Goal: Task Accomplishment & Management: Use online tool/utility

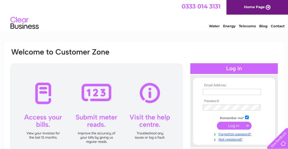
click at [209, 92] on input "text" at bounding box center [232, 92] width 58 height 6
type input "broomburnwines@yahoo.com"
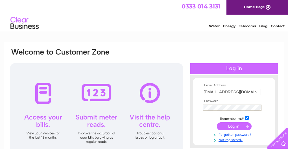
click at [217, 123] on input "submit" at bounding box center [234, 127] width 35 height 8
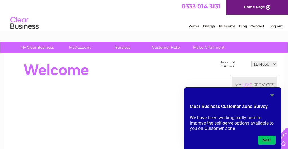
click at [255, 83] on div "MY LIVE SERVICES" at bounding box center [254, 85] width 44 height 16
click at [275, 64] on select "1144856 30275905" at bounding box center [264, 64] width 26 height 7
select select "30275905"
click at [252, 61] on select "1144856 30275905" at bounding box center [264, 64] width 26 height 7
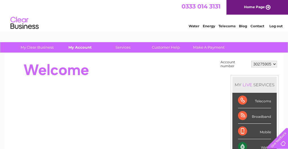
drag, startPoint x: 0, startPoint y: 0, endPoint x: 80, endPoint y: 48, distance: 93.1
click at [80, 48] on link "My Account" at bounding box center [80, 47] width 47 height 10
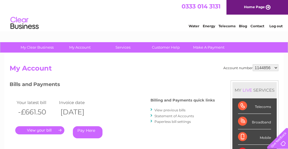
click at [276, 68] on select "1144856 30275905" at bounding box center [265, 68] width 26 height 7
select select "30275905"
click at [253, 65] on select "1144856 30275905" at bounding box center [265, 68] width 26 height 7
click at [48, 132] on link "." at bounding box center [39, 131] width 49 height 8
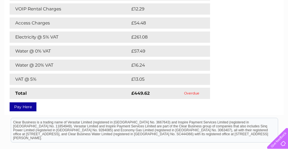
scroll to position [141, 0]
click at [21, 107] on link "Pay Here" at bounding box center [23, 107] width 27 height 9
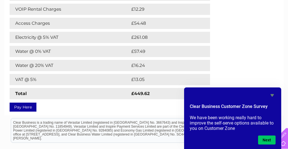
click at [24, 108] on link "Pay Here" at bounding box center [23, 107] width 27 height 9
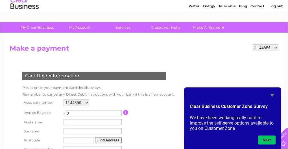
scroll to position [28, 0]
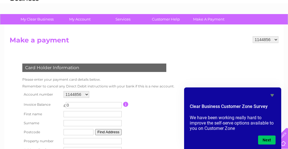
click at [85, 94] on select "1144856 30275905" at bounding box center [76, 94] width 26 height 7
select select "30275905"
click at [63, 91] on select "1144856 30275905" at bounding box center [76, 94] width 26 height 7
click at [138, 109] on td at bounding box center [148, 105] width 50 height 10
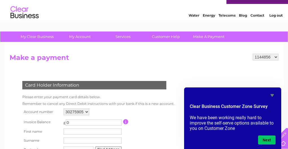
scroll to position [56, 0]
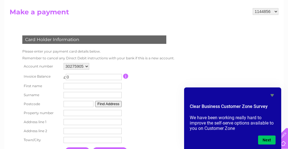
click at [76, 78] on input "0" at bounding box center [94, 77] width 56 height 6
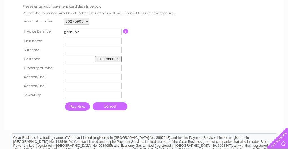
scroll to position [113, 0]
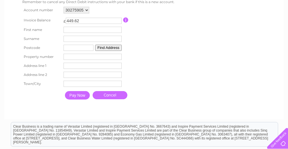
click at [74, 30] on input "text" at bounding box center [92, 30] width 58 height 6
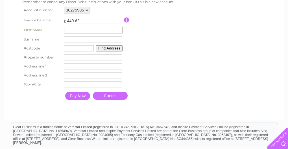
type input "[PERSON_NAME]"
type input "POTTER"
type input "ml1 1bn"
type input "[STREET_ADDRESS][PERSON_NAME]"
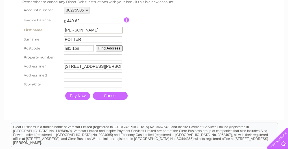
type input "Motherwell"
type input "[PERSON_NAME]"
type input "MOTHERWELL"
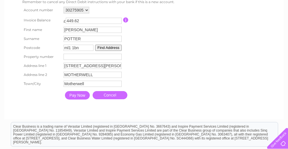
click at [81, 94] on input "Pay Now" at bounding box center [77, 95] width 25 height 8
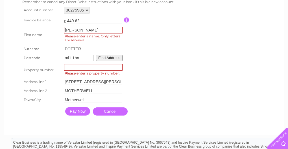
click at [105, 56] on button "Find Address" at bounding box center [109, 58] width 27 height 6
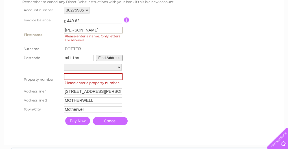
click at [102, 30] on input "[PERSON_NAME]" at bounding box center [93, 30] width 59 height 7
type input "D"
type input "[PERSON_NAME]"
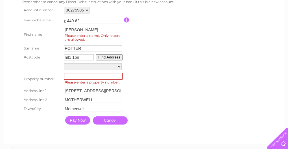
click at [167, 24] on td at bounding box center [149, 20] width 51 height 10
click at [106, 58] on button "Find Address" at bounding box center [109, 57] width 27 height 6
click at [83, 75] on input "number" at bounding box center [93, 76] width 59 height 7
type input "1"
click at [119, 74] on input "1" at bounding box center [93, 76] width 59 height 7
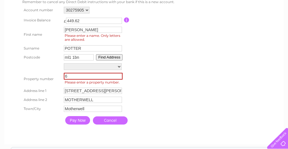
type input "6"
click at [177, 57] on div "Card Holder Information Please enter your payment card details below. Remember …" at bounding box center [95, 50] width 171 height 154
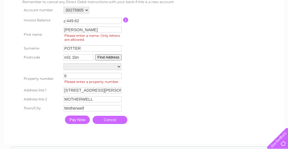
click at [70, 76] on input "6" at bounding box center [92, 76] width 58 height 6
drag, startPoint x: 148, startPoint y: 76, endPoint x: 148, endPoint y: 72, distance: 3.7
click at [148, 76] on table "Account number 1144856 30275905 Invoice Balance £ 449.62 First name [PERSON_NAM…" at bounding box center [97, 66] width 152 height 122
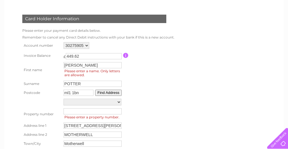
scroll to position [28, 0]
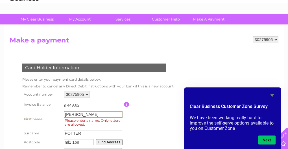
click at [71, 114] on input "[PERSON_NAME]" at bounding box center [93, 114] width 59 height 7
type input "[PERSON_NAME]"
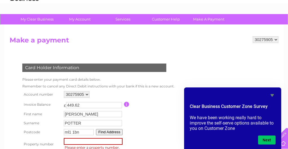
click at [110, 133] on button "Find Address" at bounding box center [109, 132] width 27 height 6
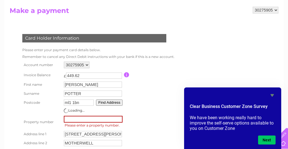
scroll to position [85, 0]
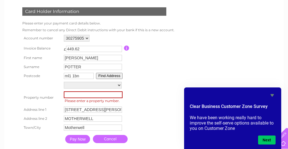
click at [85, 95] on input "number" at bounding box center [93, 95] width 59 height 7
type input "6"
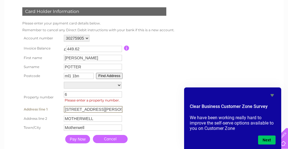
click at [87, 107] on input "6 Muir Street" at bounding box center [93, 109] width 59 height 7
click at [69, 108] on input "6 Muir Street" at bounding box center [93, 109] width 59 height 7
type input "Muir Street"
click at [80, 137] on input "Pay Now" at bounding box center [77, 139] width 25 height 8
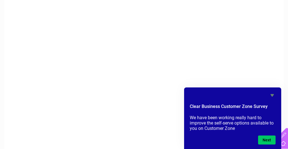
scroll to position [169, 0]
click at [270, 95] on icon "Hide survey" at bounding box center [272, 95] width 7 height 7
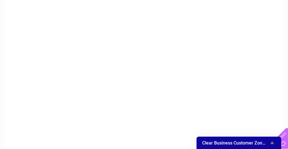
scroll to position [113, 0]
click at [272, 142] on icon "Show survey - Clear Business Customer Zone Survey" at bounding box center [272, 143] width 7 height 7
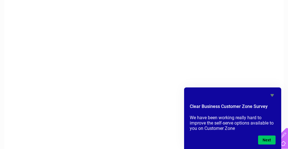
click at [273, 94] on icon "Hide survey" at bounding box center [271, 95] width 3 height 3
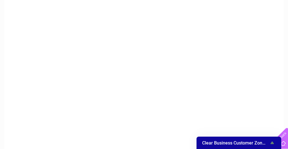
scroll to position [85, 0]
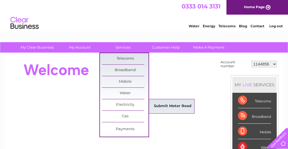
click at [170, 106] on link "Submit Meter Read" at bounding box center [172, 106] width 47 height 11
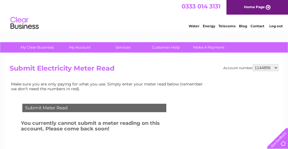
click at [276, 67] on select "1144856 30275905" at bounding box center [265, 68] width 26 height 7
select select "30275905"
click at [253, 65] on select "1144856 30275905" at bounding box center [265, 68] width 26 height 7
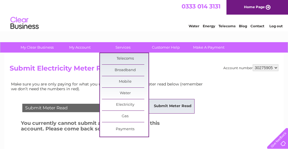
click at [166, 106] on link "Submit Meter Read" at bounding box center [172, 106] width 47 height 11
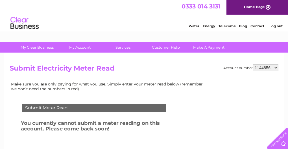
click at [276, 68] on select "1144856 30275905" at bounding box center [265, 68] width 26 height 7
select select "30275905"
click at [253, 65] on select "1144856 30275905" at bounding box center [265, 68] width 26 height 7
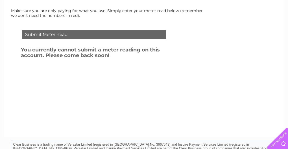
scroll to position [21, 0]
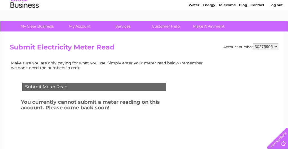
click at [258, 54] on div "Account number 1144856 30275905 Submit Electricity Meter Read Make sure you are…" at bounding box center [144, 107] width 269 height 129
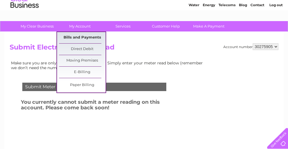
click at [66, 37] on link "Bills and Payments" at bounding box center [82, 37] width 47 height 11
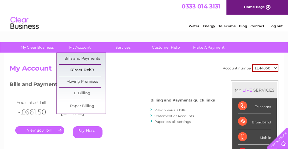
scroll to position [56, 0]
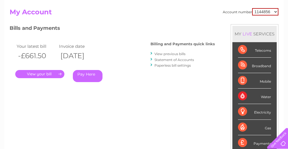
click at [275, 10] on select "1144856 30275905" at bounding box center [265, 11] width 26 height 7
select select "30275905"
click at [252, 8] on select "1144856 30275905" at bounding box center [265, 11] width 26 height 7
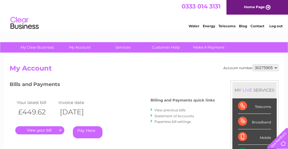
click at [43, 131] on link "." at bounding box center [39, 131] width 49 height 8
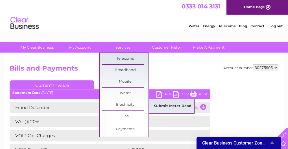
click at [162, 106] on link "Submit Meter Read" at bounding box center [172, 106] width 47 height 11
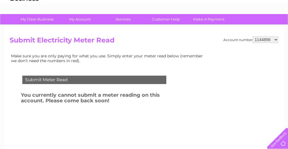
scroll to position [21, 0]
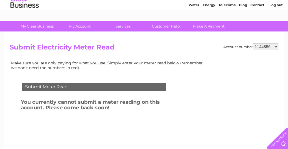
click at [270, 47] on select "1144856 30275905" at bounding box center [265, 46] width 26 height 7
select select "30275905"
click at [253, 43] on select "1144856 30275905" at bounding box center [265, 46] width 26 height 7
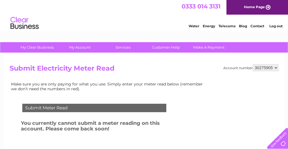
click at [61, 113] on td "Submit Meter Read" at bounding box center [94, 107] width 147 height 18
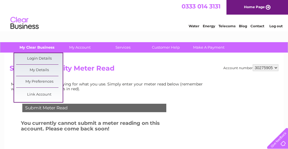
click at [42, 46] on link "My Clear Business" at bounding box center [37, 47] width 47 height 10
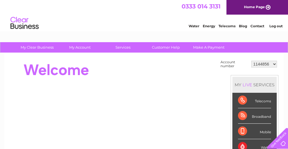
click at [274, 63] on select "1144856 30275905" at bounding box center [264, 64] width 26 height 7
select select "30275905"
click at [252, 61] on select "1144856 30275905" at bounding box center [264, 64] width 26 height 7
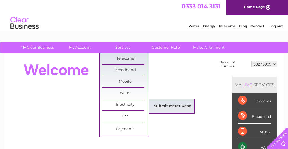
click at [166, 104] on link "Submit Meter Read" at bounding box center [172, 106] width 47 height 11
